Goal: Task Accomplishment & Management: Manage account settings

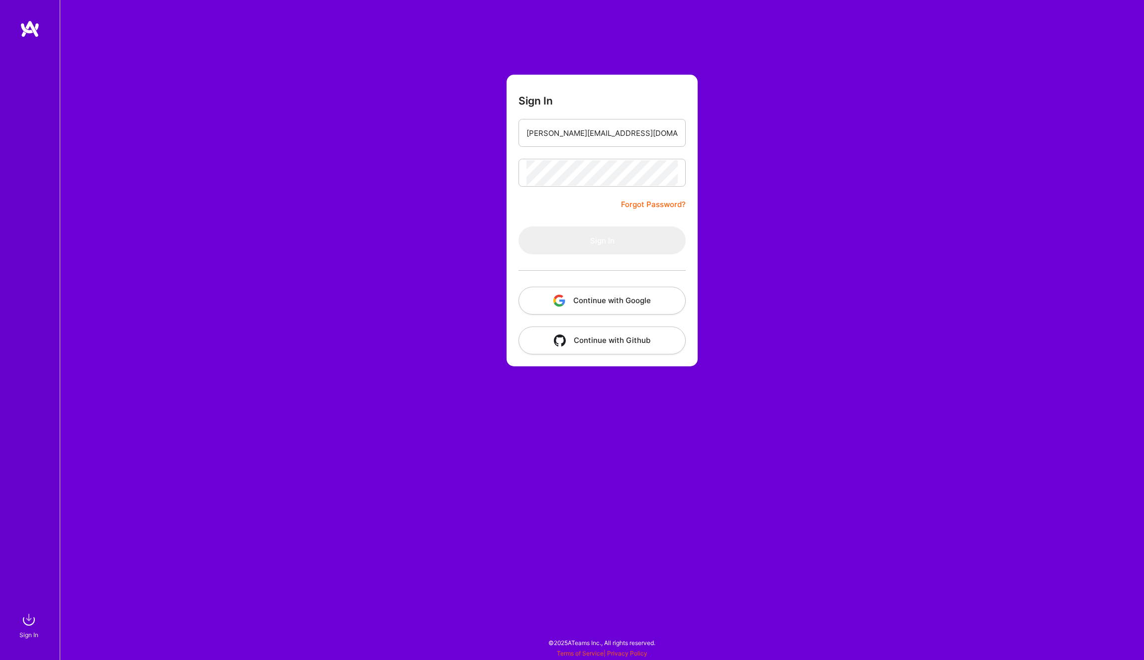
drag, startPoint x: 0, startPoint y: 0, endPoint x: 628, endPoint y: 302, distance: 697.2
click at [628, 302] on button "Continue with Google" at bounding box center [601, 301] width 167 height 28
click at [558, 136] on input "email" at bounding box center [601, 132] width 151 height 25
type input "[PERSON_NAME][EMAIL_ADDRESS][DOMAIN_NAME]"
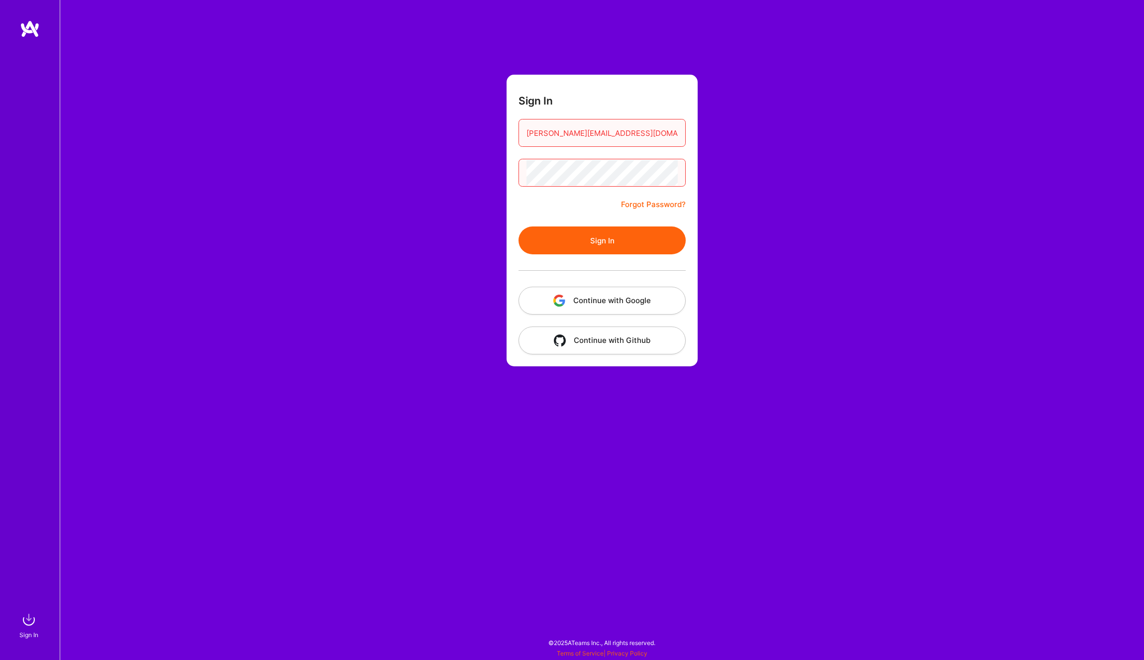
click at [601, 237] on button "Sign In" at bounding box center [601, 240] width 167 height 28
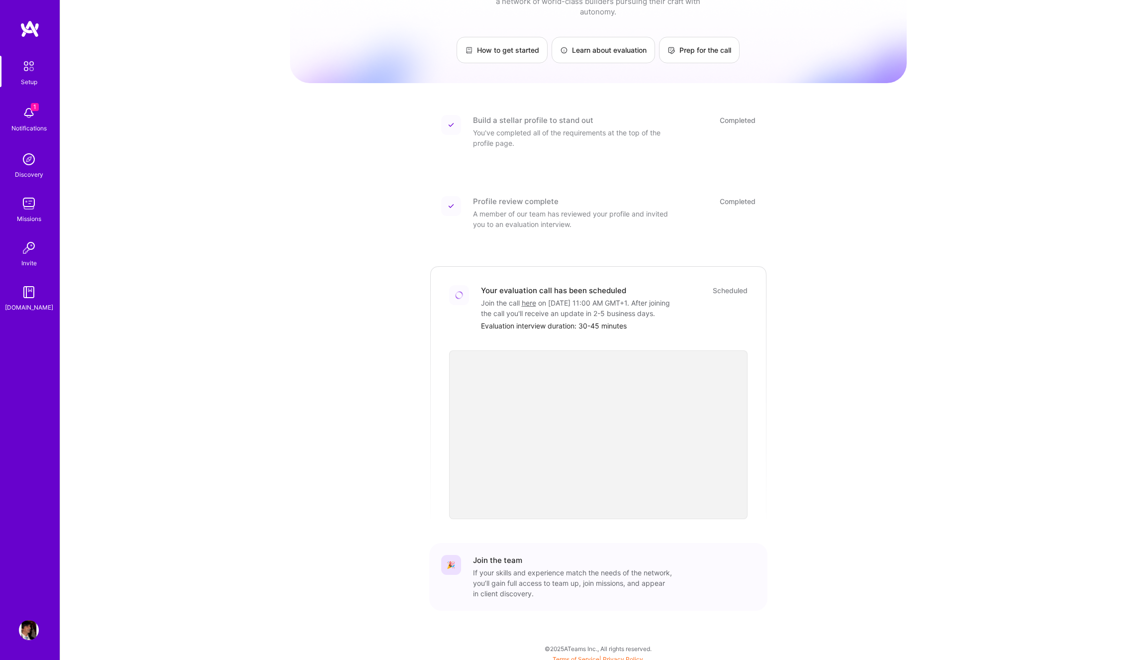
scroll to position [52, 0]
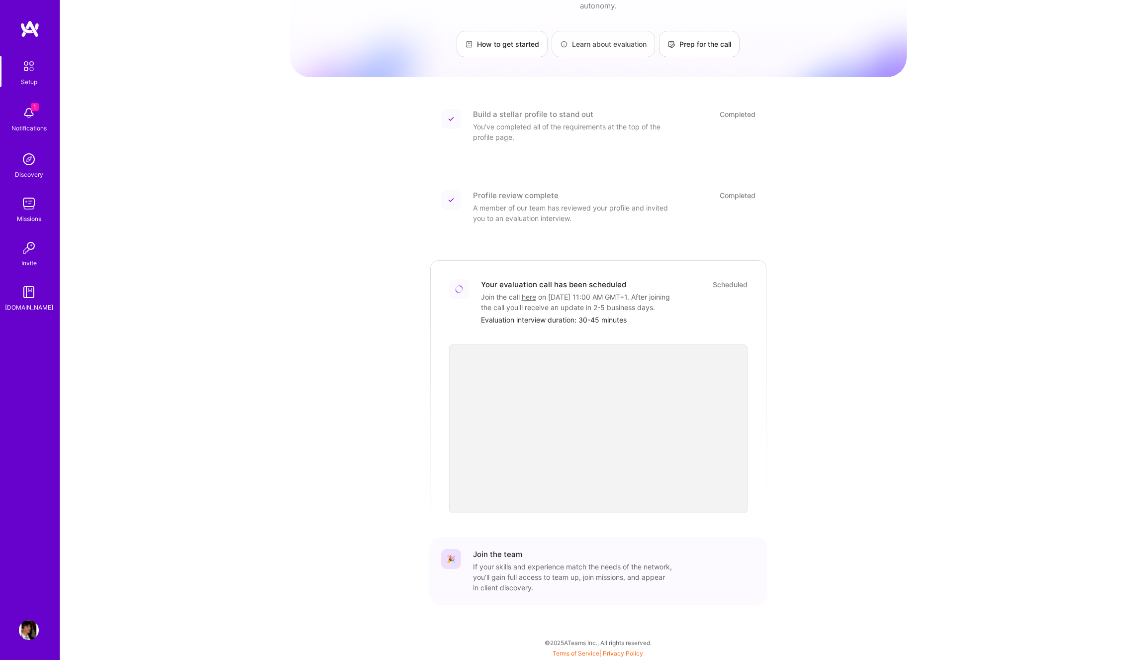
click at [598, 34] on link "Learn about evaluation" at bounding box center [603, 44] width 103 height 26
click at [30, 108] on img at bounding box center [29, 113] width 20 height 20
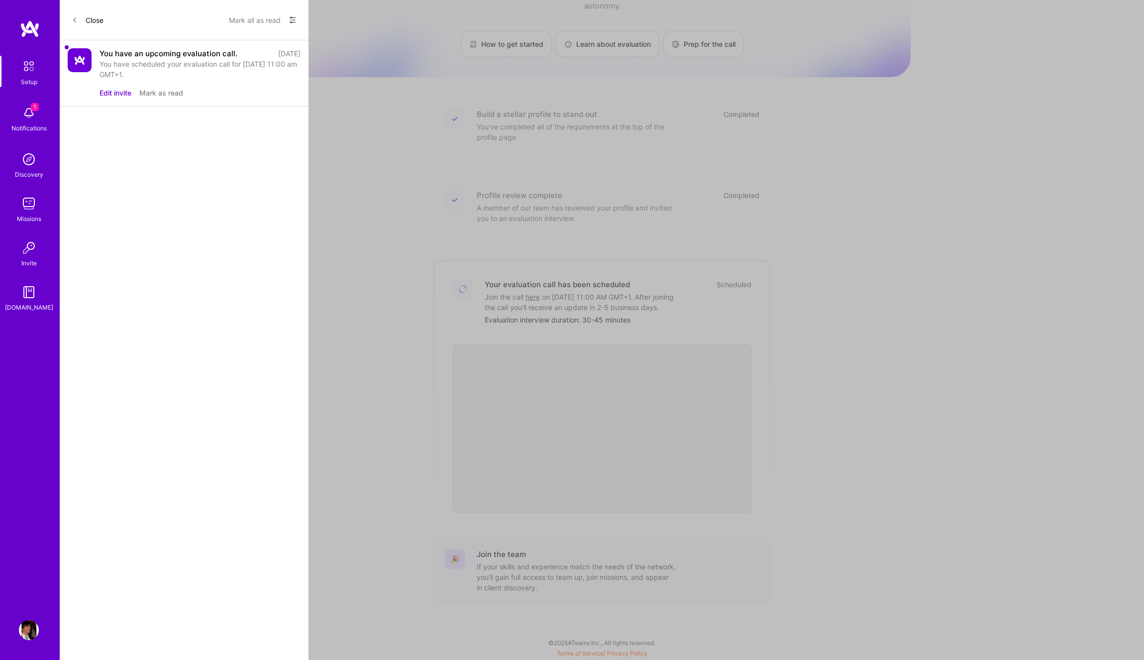
click at [120, 92] on button "Edit invite" at bounding box center [116, 93] width 32 height 10
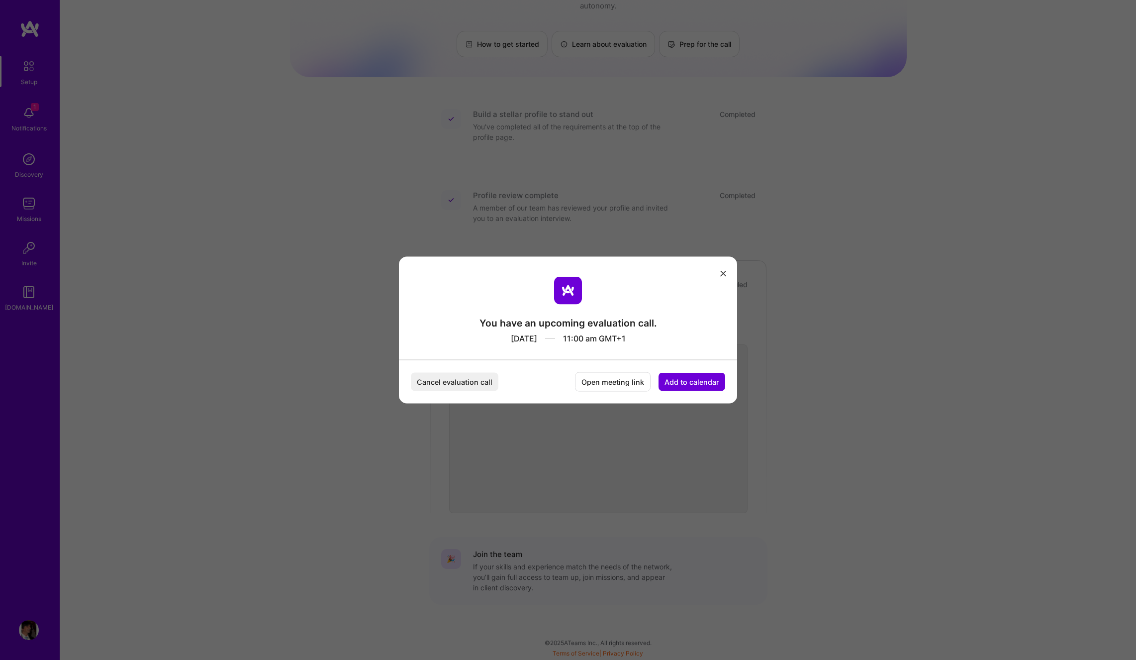
click at [729, 275] on button "modal" at bounding box center [723, 273] width 12 height 16
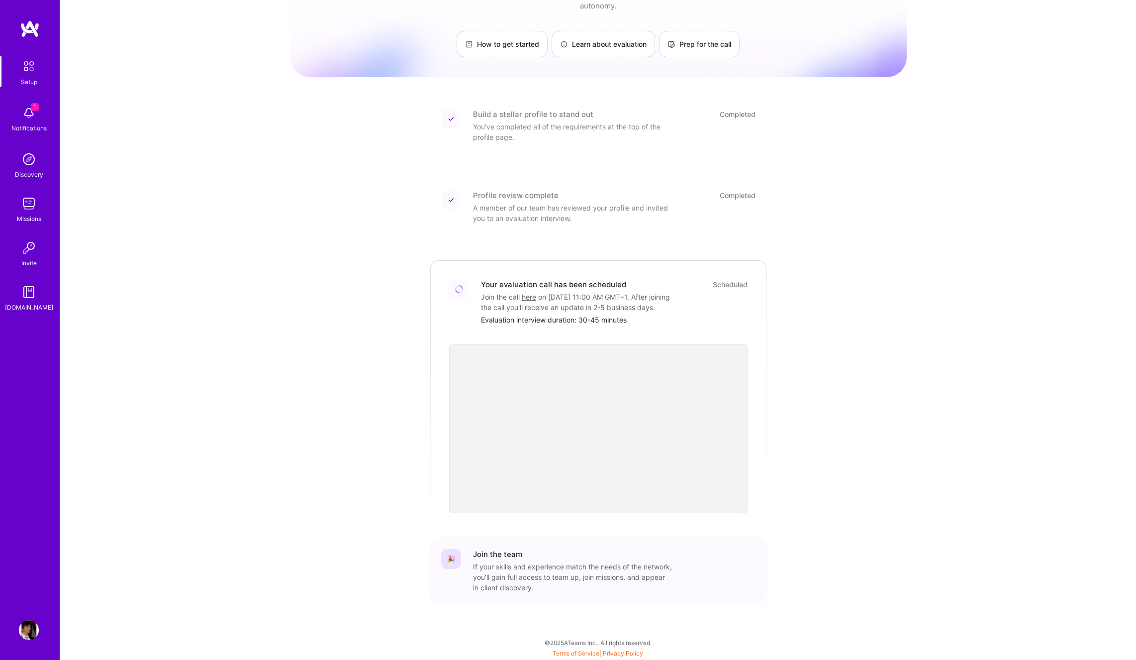
click at [31, 216] on div "Missions" at bounding box center [29, 218] width 24 height 10
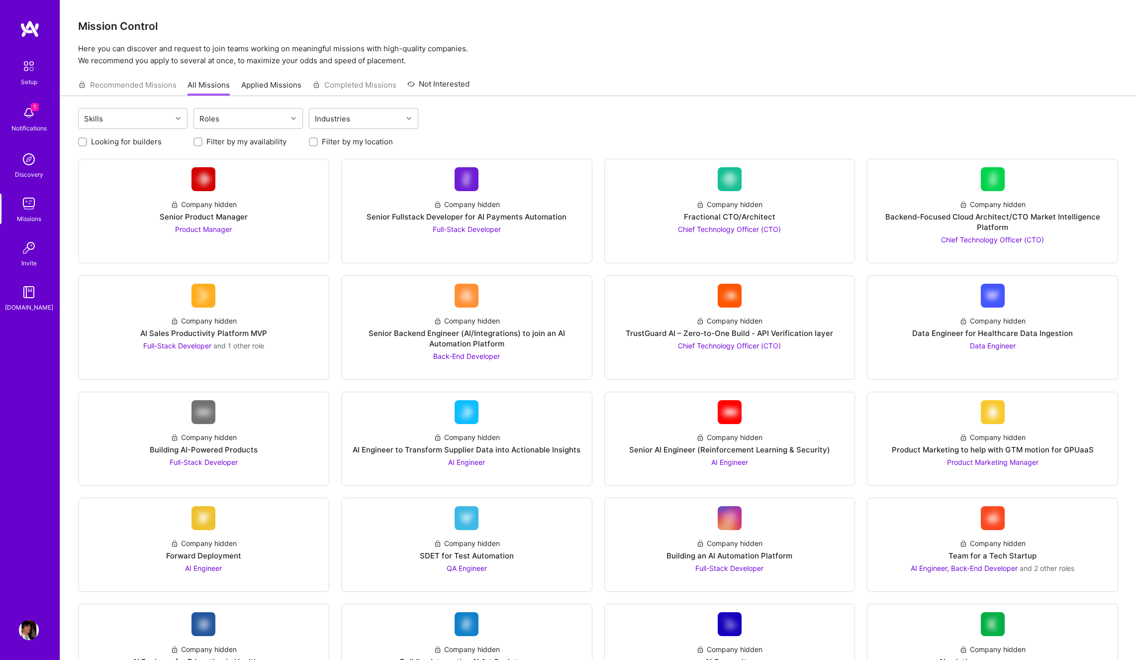
click at [24, 74] on img at bounding box center [28, 66] width 21 height 21
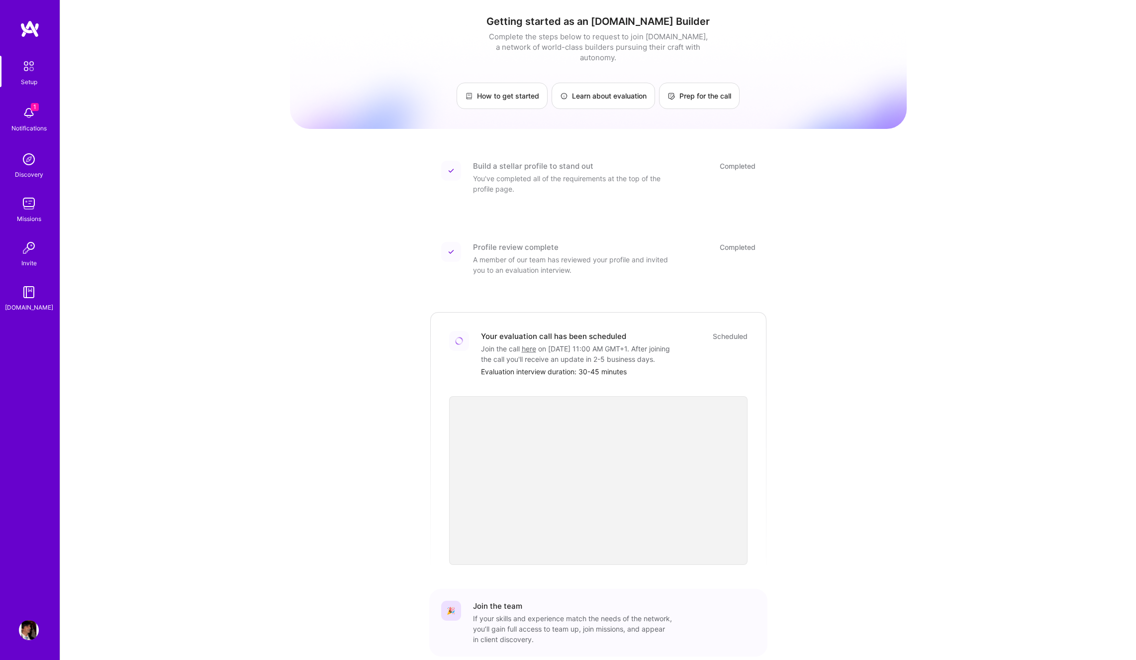
click at [29, 117] on img at bounding box center [29, 113] width 20 height 20
click at [32, 256] on img at bounding box center [29, 248] width 20 height 20
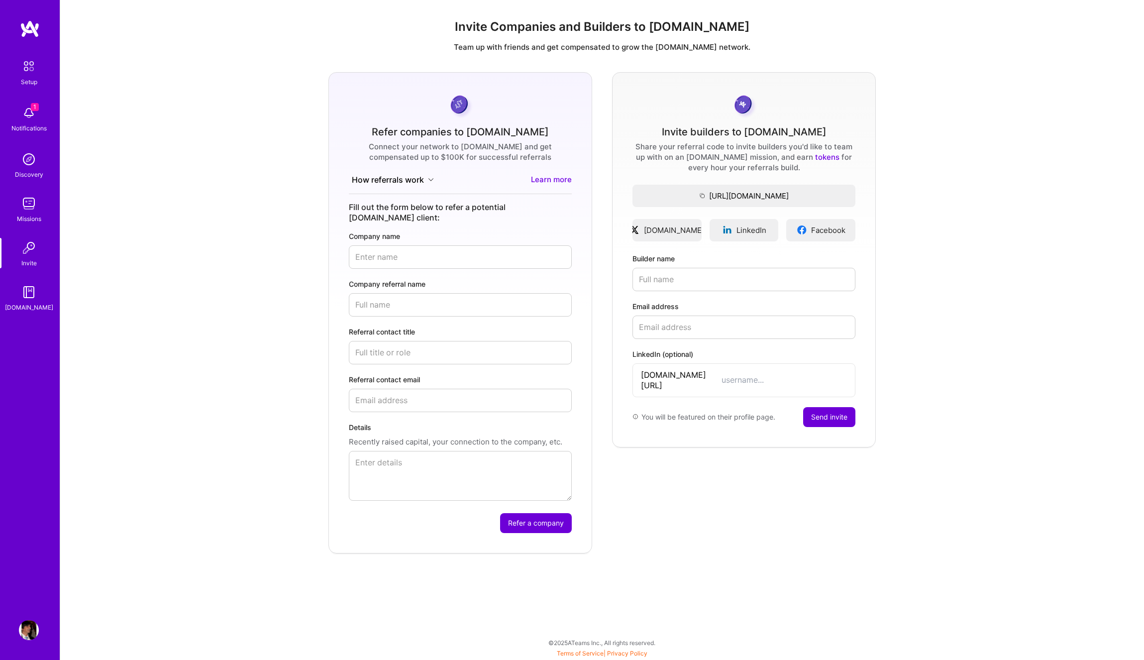
click at [24, 117] on img at bounding box center [29, 113] width 20 height 20
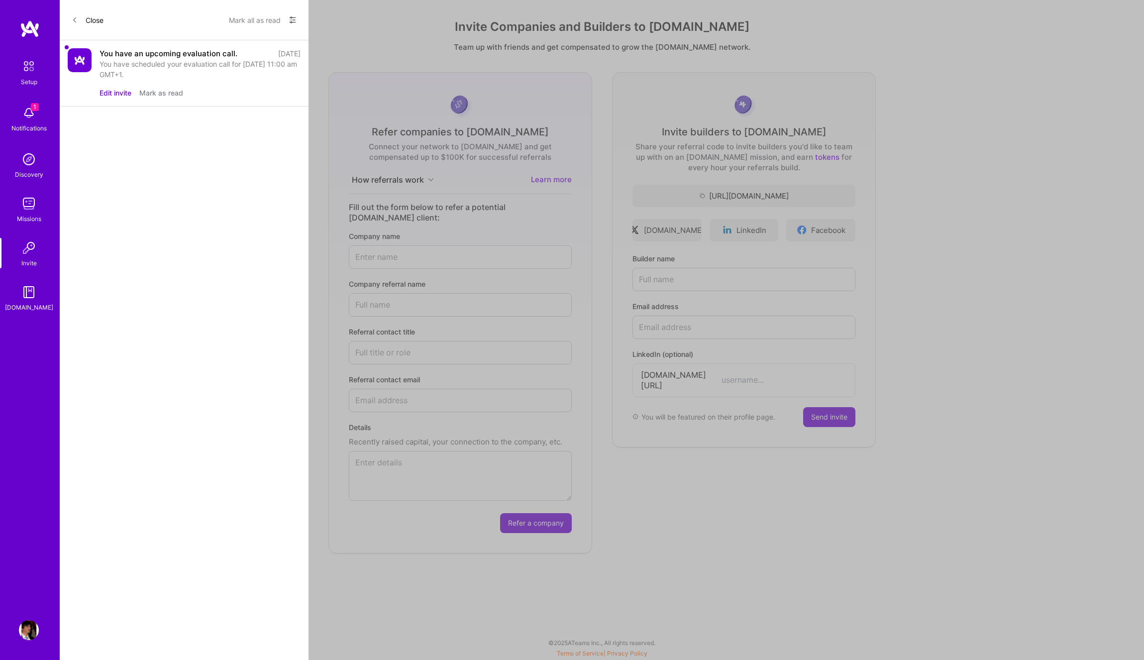
click at [117, 93] on button "Edit invite" at bounding box center [116, 93] width 32 height 10
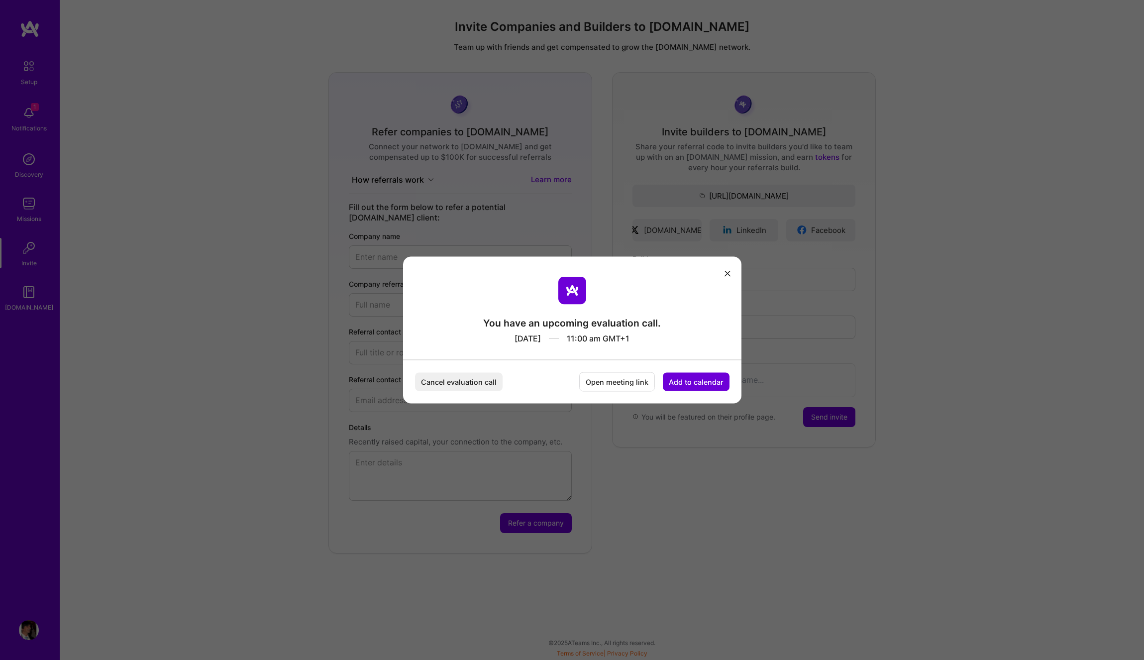
click at [726, 273] on icon "modal" at bounding box center [727, 273] width 6 height 6
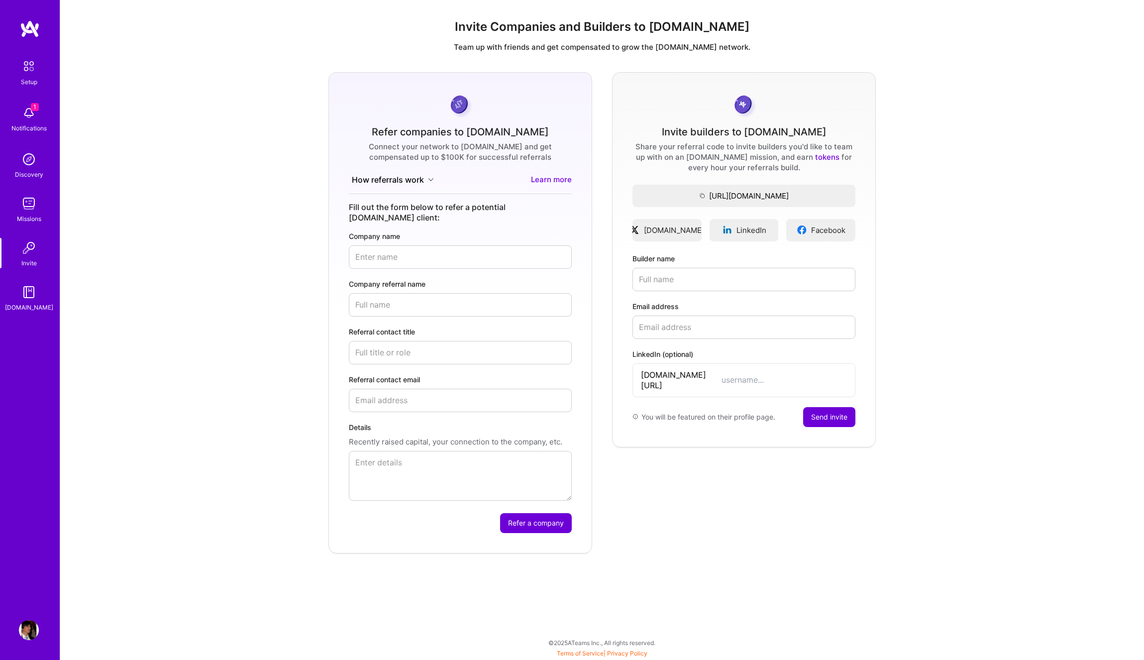
click at [26, 116] on img at bounding box center [29, 113] width 20 height 20
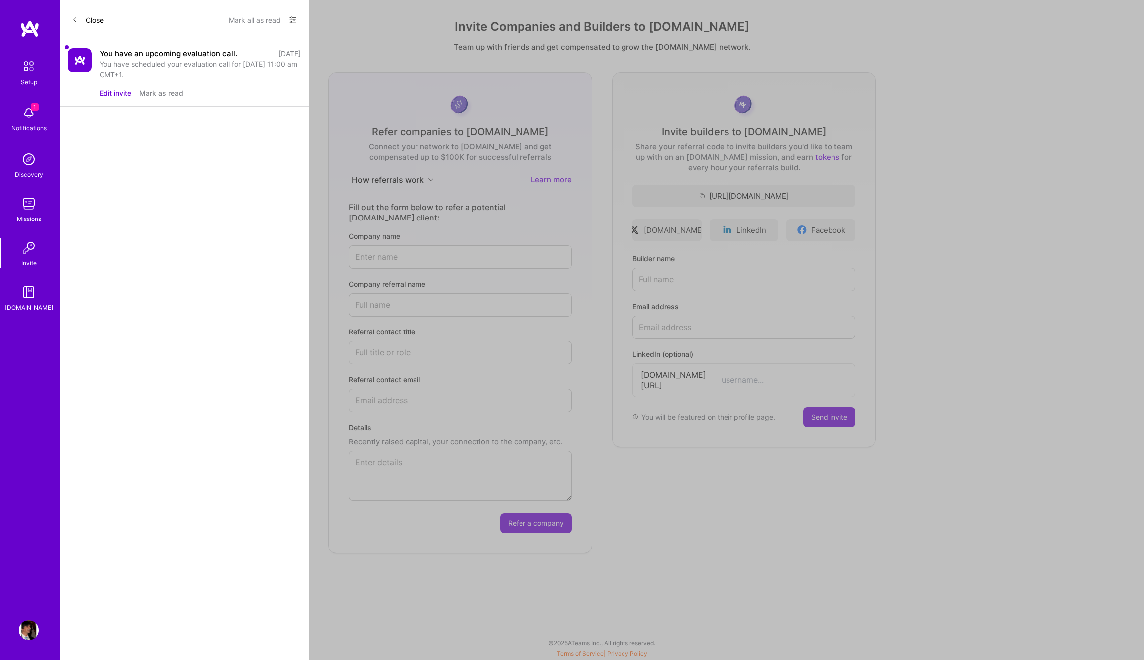
click at [118, 91] on button "Edit invite" at bounding box center [116, 93] width 32 height 10
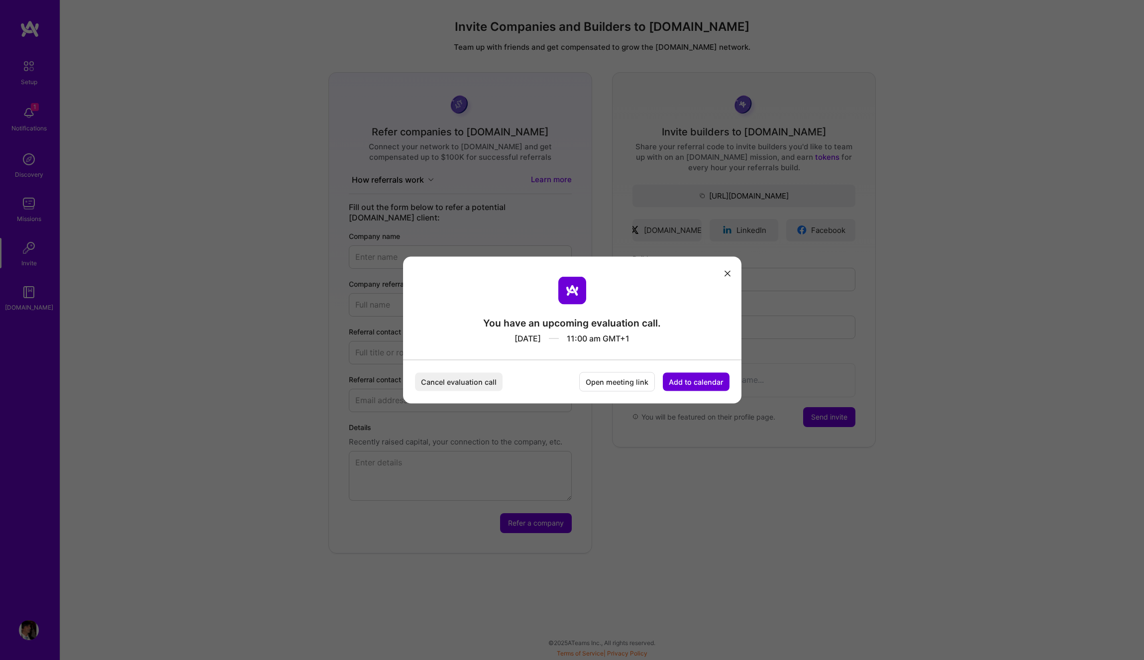
click at [466, 386] on button "Cancel evaluation call" at bounding box center [459, 382] width 88 height 18
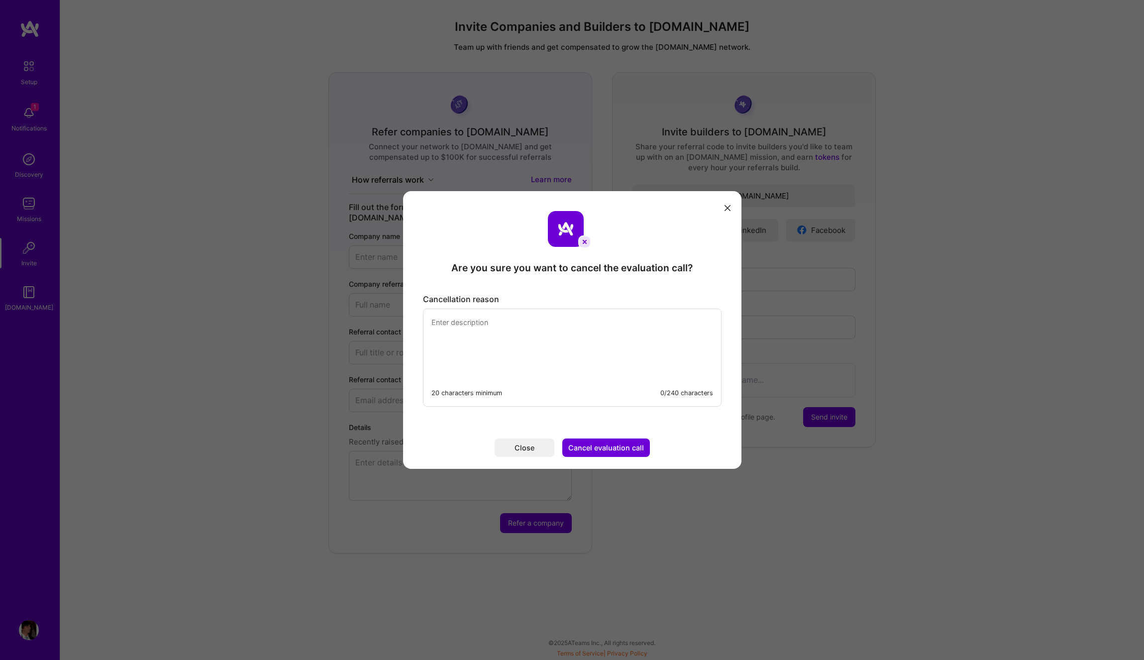
click at [528, 321] on textarea "modal" at bounding box center [572, 343] width 298 height 68
click at [650, 323] on textarea "I am finishing a one-time project that is going - and I want - to finsh next we…" at bounding box center [572, 343] width 298 height 68
click at [679, 323] on textarea "I am finishing a one-time project that is going - and I want - to finish until …" at bounding box center [572, 343] width 298 height 68
click at [490, 332] on textarea "I am finishing a one-time project that is going - and I want - to finish until …" at bounding box center [572, 343] width 298 height 68
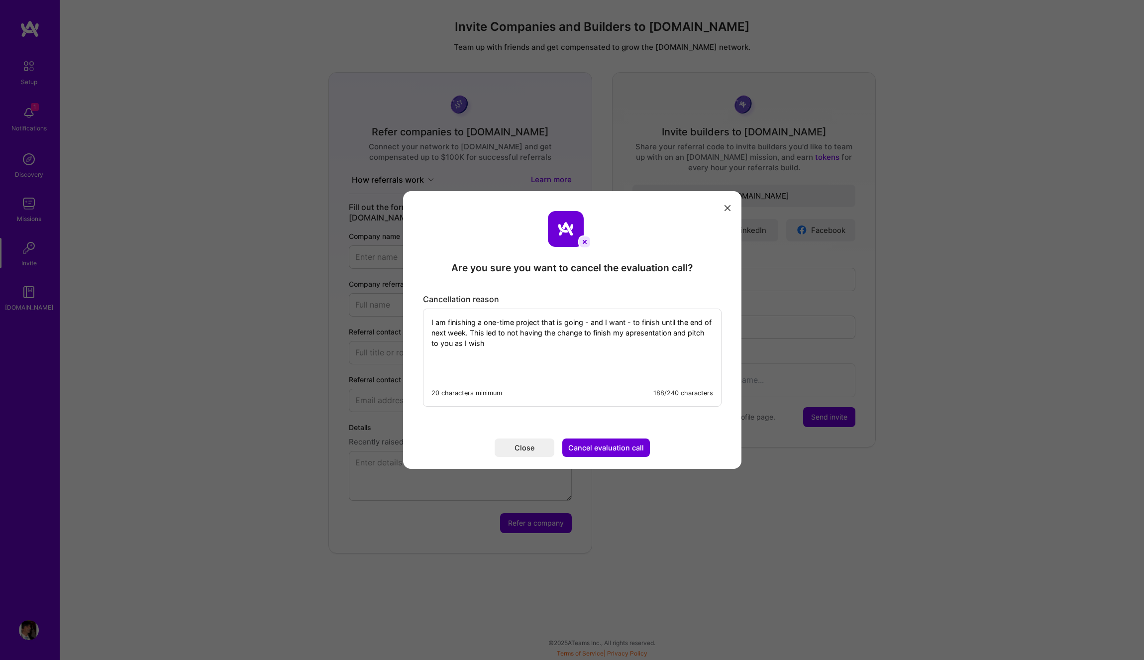
click at [526, 344] on textarea "I am finishing a one-time project that is going - and I want - to finish until …" at bounding box center [572, 343] width 298 height 68
click at [644, 343] on textarea "I am finishing a one-time project that is going - and I want - to finish until …" at bounding box center [572, 343] width 298 height 68
type textarea "I am finishing a one-time project that is going - and I want - to finish until …"
click at [596, 443] on button "Cancel evaluation call" at bounding box center [606, 447] width 88 height 18
